Goal: Find specific page/section: Find specific page/section

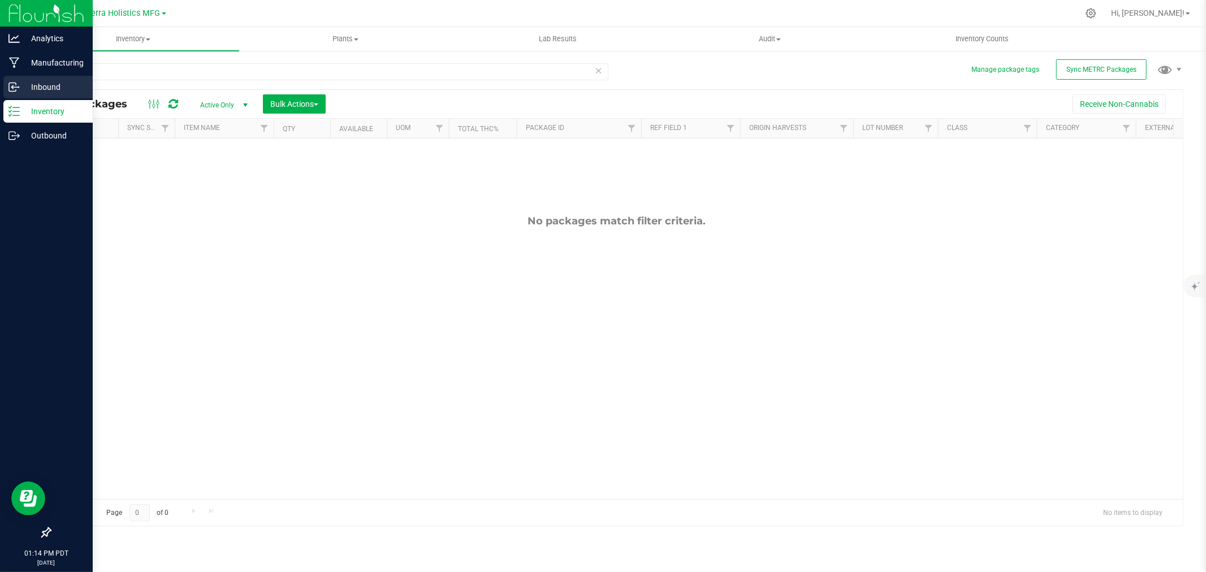
click at [0, 77] on div "Analytics Manufacturing Inbound Inventory Outbound 01:14 PM PDT [DATE] 09/25 Hi…" at bounding box center [603, 286] width 1206 height 572
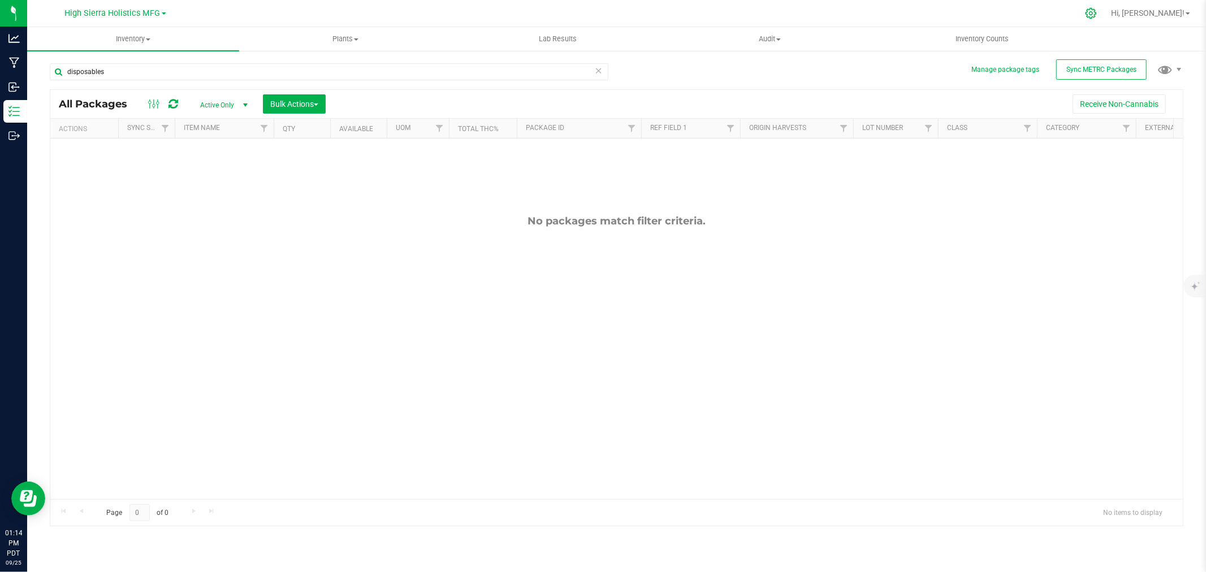
type input "disposables"
click at [1105, 20] on div at bounding box center [1091, 13] width 28 height 24
click at [1097, 15] on icon at bounding box center [1091, 13] width 12 height 12
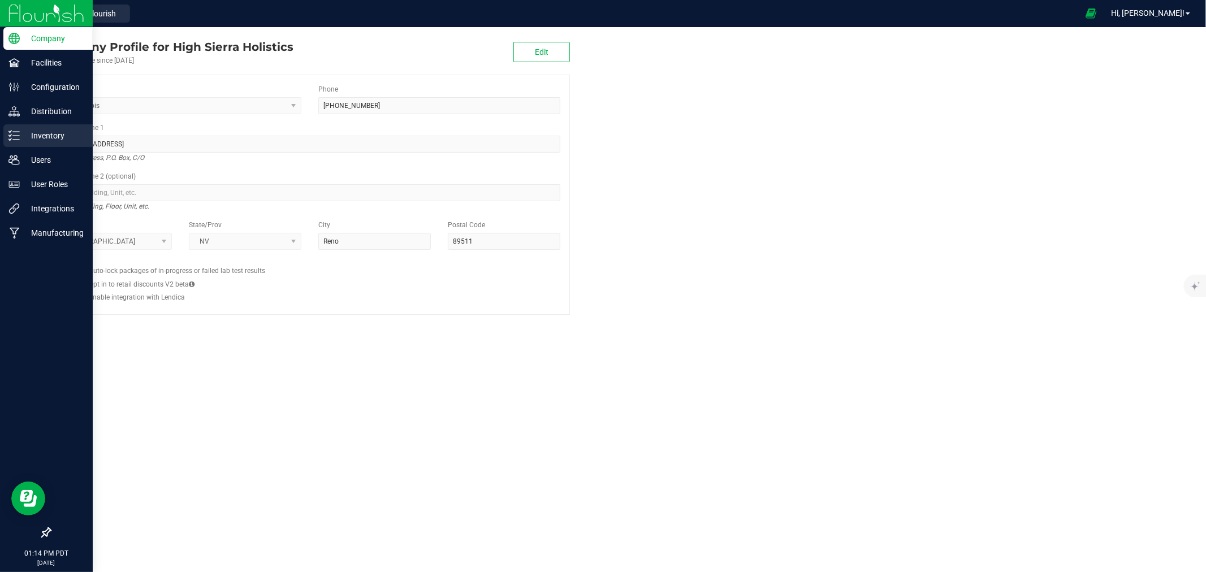
click at [59, 141] on p "Inventory" at bounding box center [54, 136] width 68 height 14
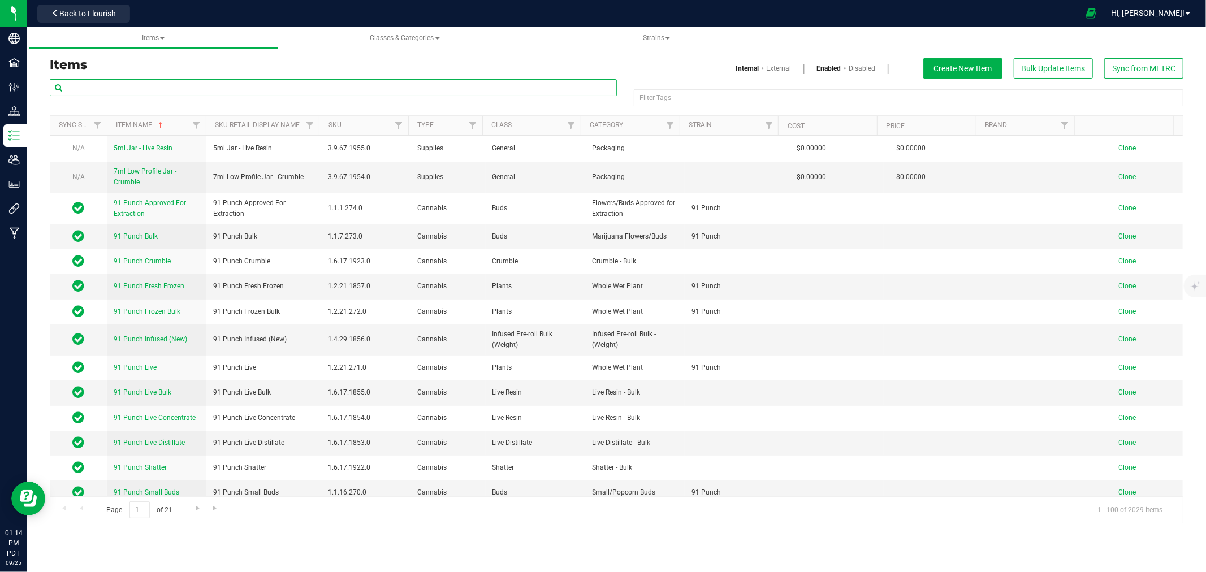
click at [151, 90] on input "text" at bounding box center [333, 87] width 567 height 17
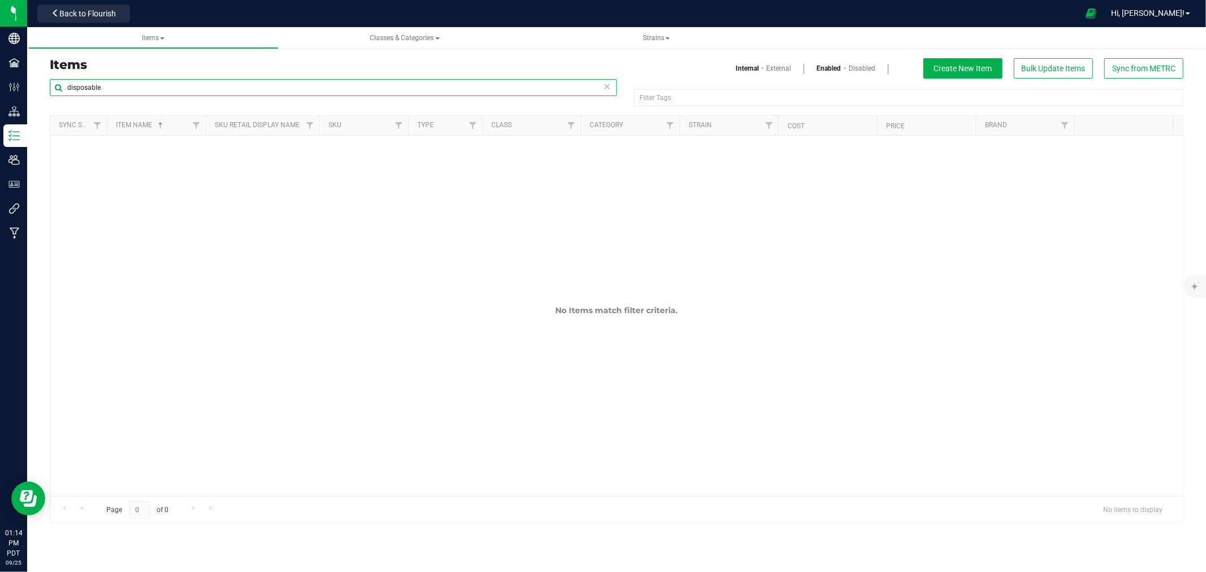
type input "disposable"
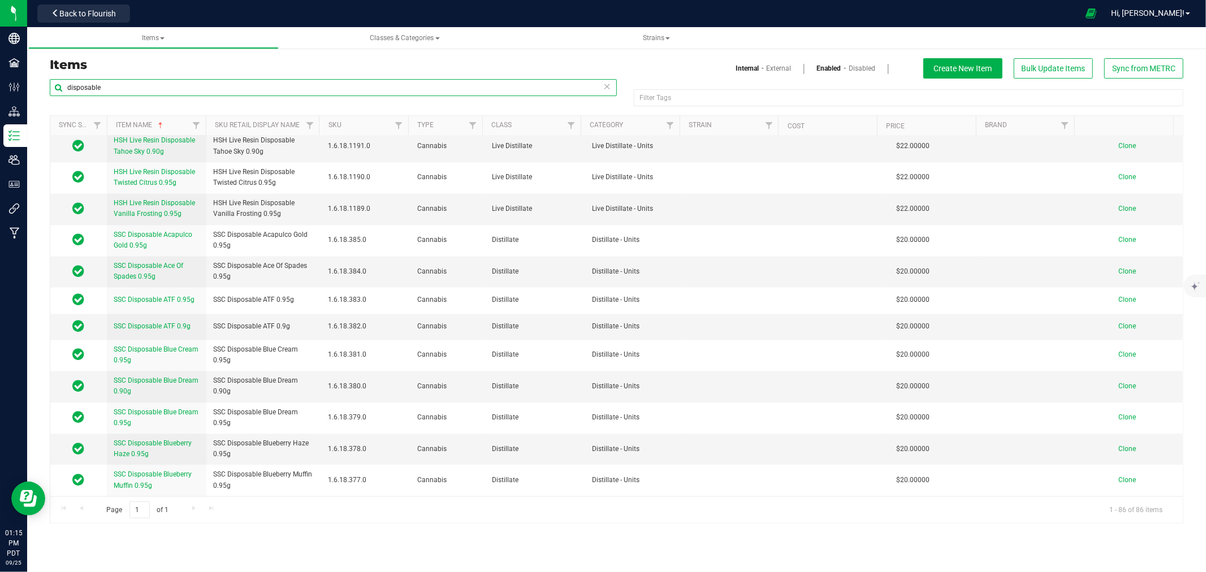
scroll to position [1884, 0]
